Goal: Transaction & Acquisition: Purchase product/service

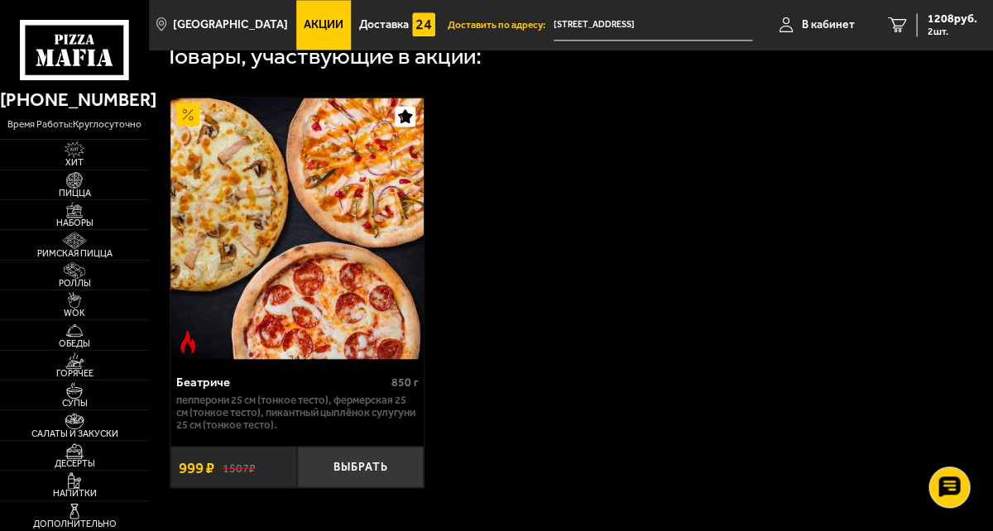
scroll to position [542, 0]
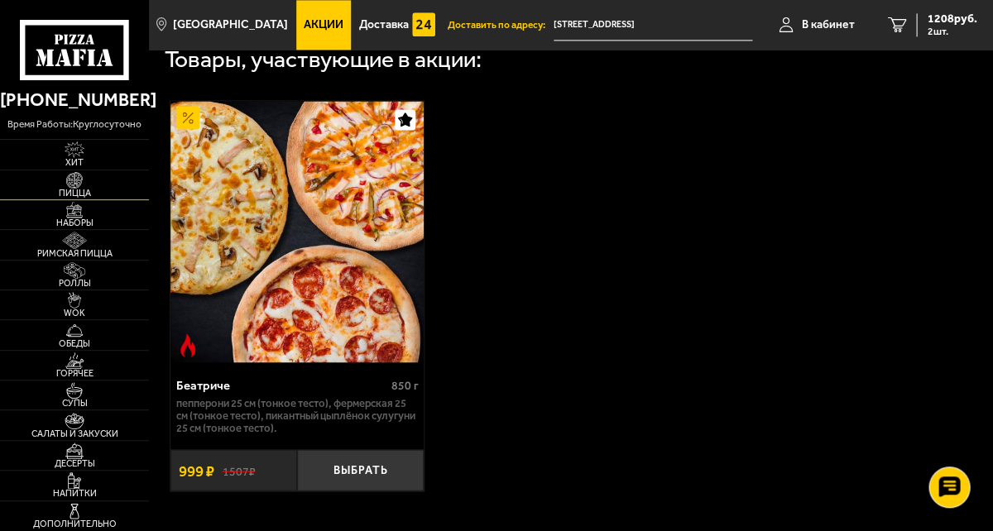
click at [94, 189] on img at bounding box center [75, 180] width 40 height 17
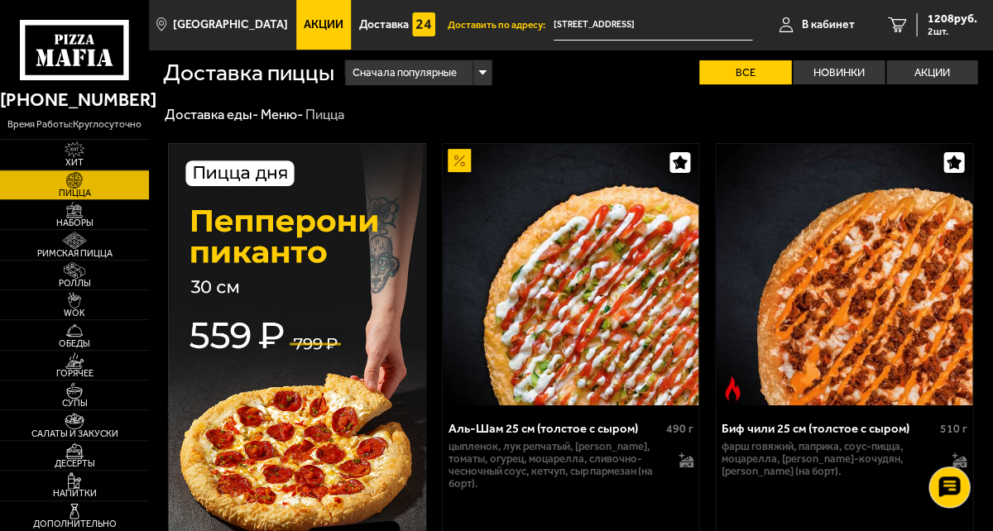
click at [343, 25] on span "Акции" at bounding box center [324, 25] width 40 height 12
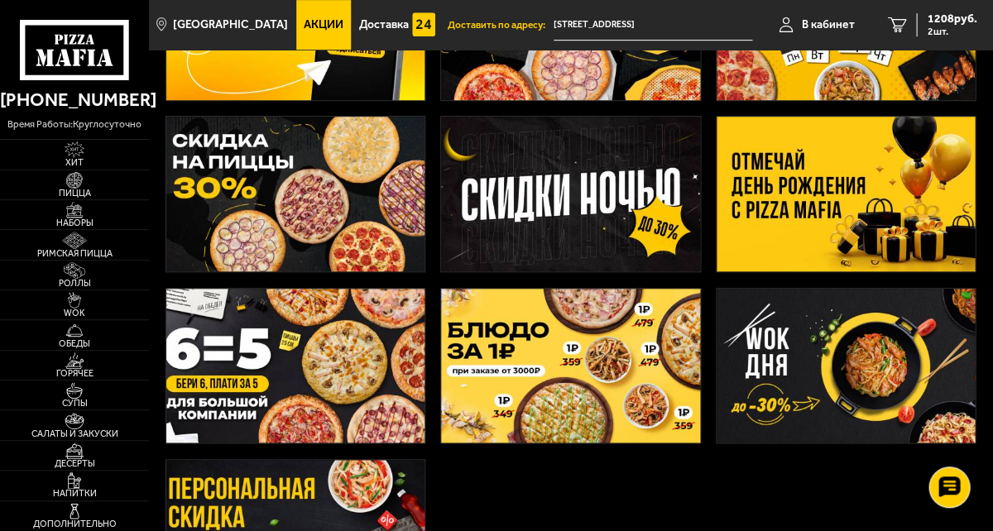
scroll to position [199, 0]
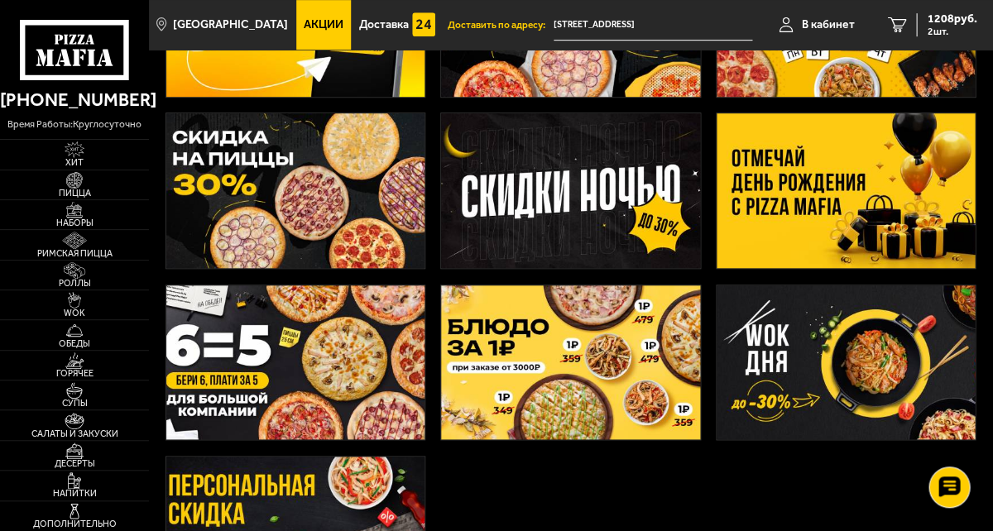
click at [583, 268] on img at bounding box center [570, 190] width 258 height 155
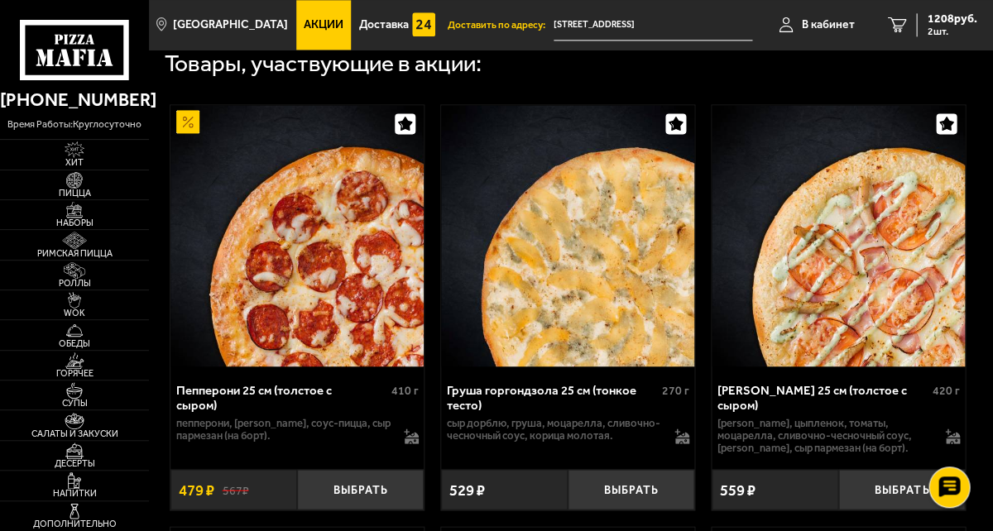
scroll to position [502, 0]
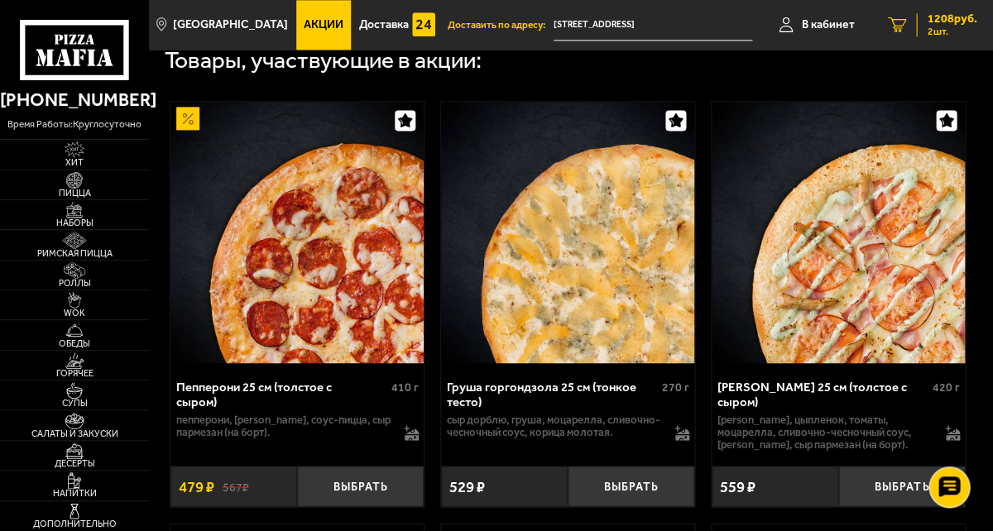
click at [850, 34] on span "2 шт." at bounding box center [952, 31] width 50 height 10
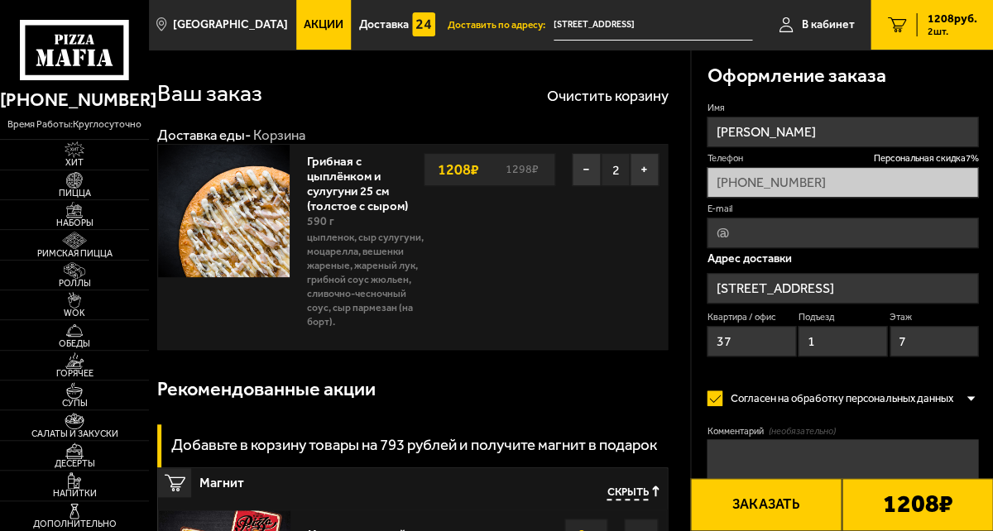
type input "[STREET_ADDRESS]"
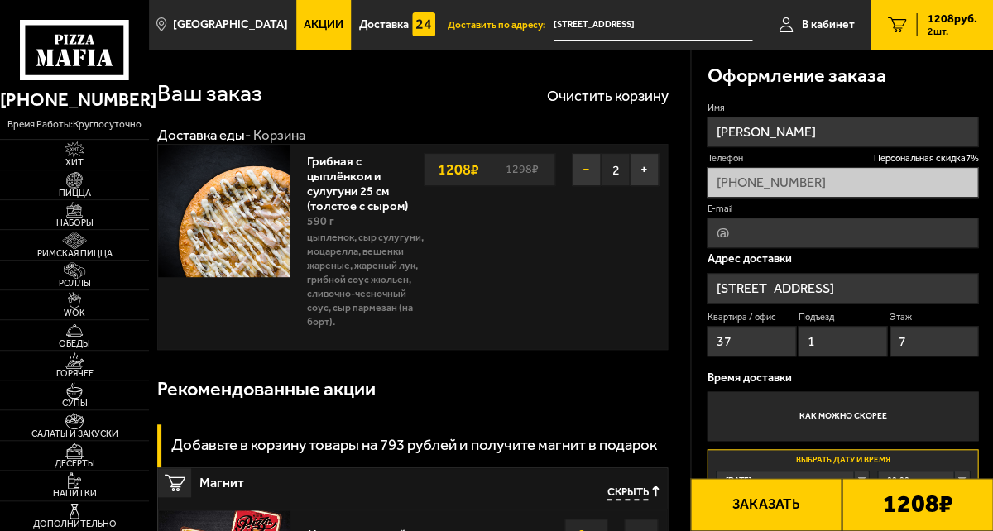
click at [584, 186] on button "−" at bounding box center [586, 169] width 29 height 33
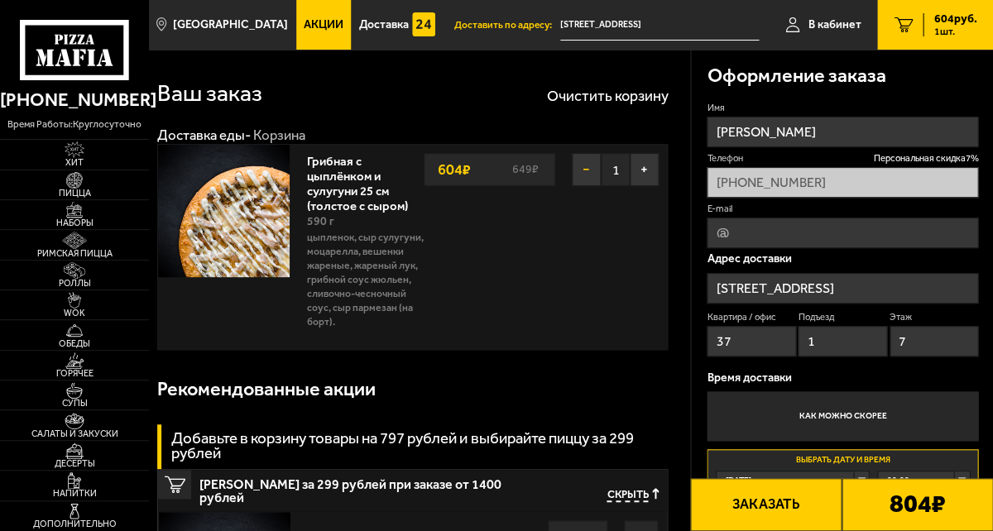
click at [584, 186] on button "−" at bounding box center [586, 169] width 29 height 33
